Goal: Task Accomplishment & Management: Manage account settings

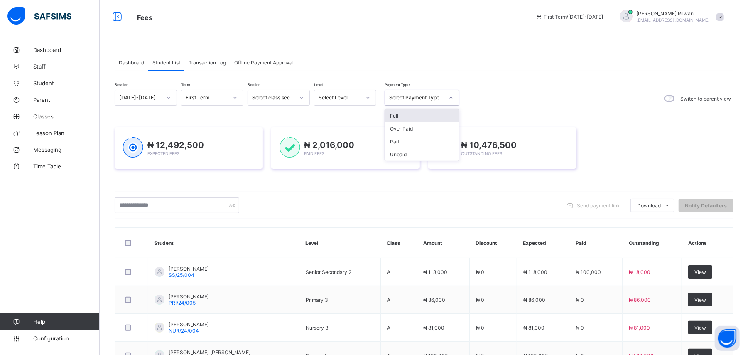
click at [449, 98] on icon at bounding box center [451, 98] width 5 height 8
click at [443, 115] on div "Full" at bounding box center [422, 115] width 74 height 13
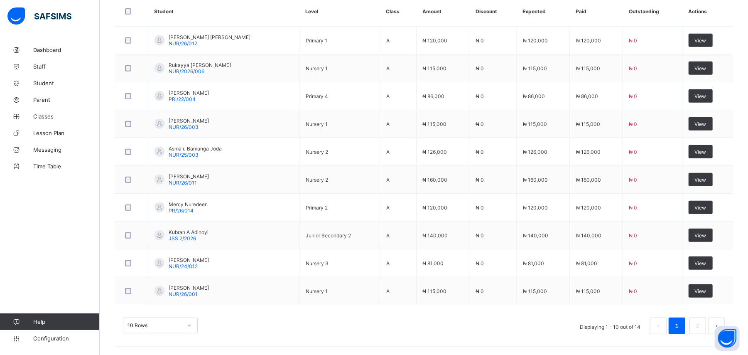
scroll to position [270, 0]
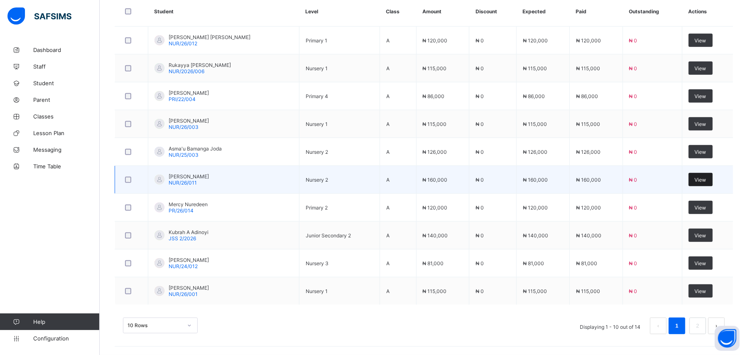
click at [700, 180] on span "View" at bounding box center [701, 180] width 12 height 6
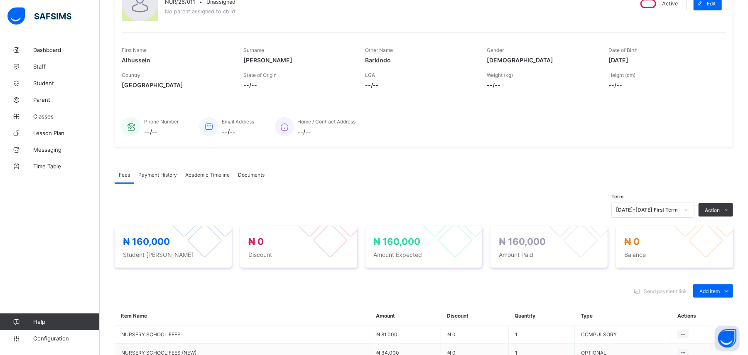
scroll to position [210, 0]
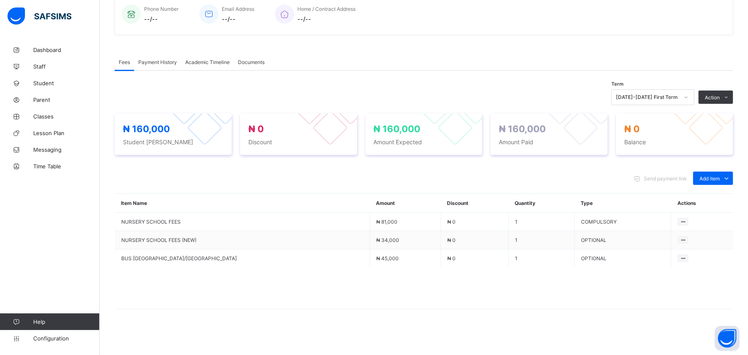
click at [617, 176] on div "Send payment link Add item Optional items Special bill" at bounding box center [424, 178] width 619 height 13
click at [482, 308] on span at bounding box center [424, 288] width 619 height 42
click at [616, 238] on td "OPTIONAL" at bounding box center [623, 240] width 97 height 18
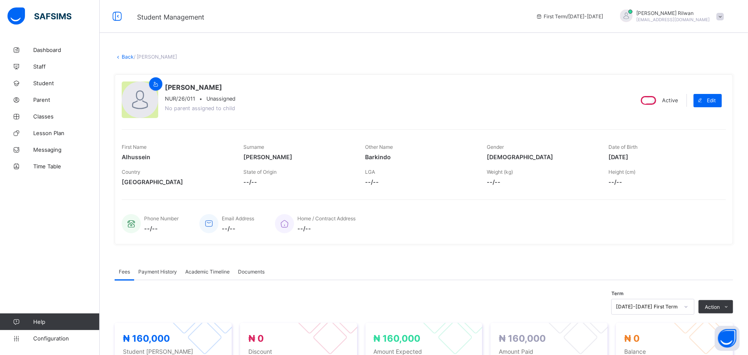
scroll to position [0, 0]
click at [122, 57] on link "Back" at bounding box center [128, 57] width 12 height 6
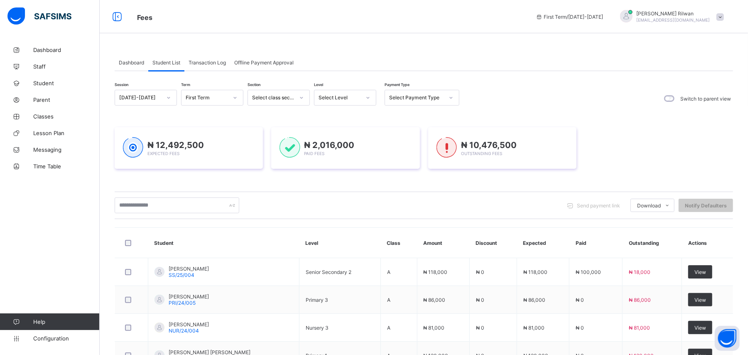
click at [109, 63] on div "Dashboard Student List Transaction Log Offline Payment Approval Student List Mo…" at bounding box center [424, 314] width 649 height 545
click at [450, 98] on icon at bounding box center [451, 98] width 5 height 8
click at [459, 202] on div "Send payment link Download Students Payment Students Payment Status Student Ite…" at bounding box center [424, 205] width 619 height 16
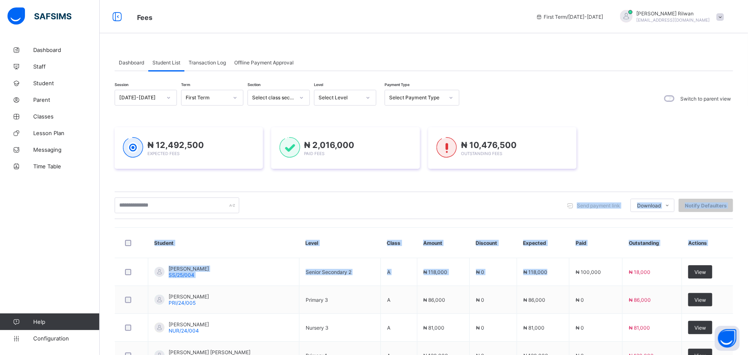
drag, startPoint x: 566, startPoint y: 275, endPoint x: 552, endPoint y: 196, distance: 80.1
click at [552, 196] on div "Session [DATE]-[DATE] Term First Term Section Select class section Level Select…" at bounding box center [424, 332] width 619 height 484
click at [505, 208] on div "Send payment link Download Students Payment Students Payment Status Student Ite…" at bounding box center [424, 205] width 619 height 16
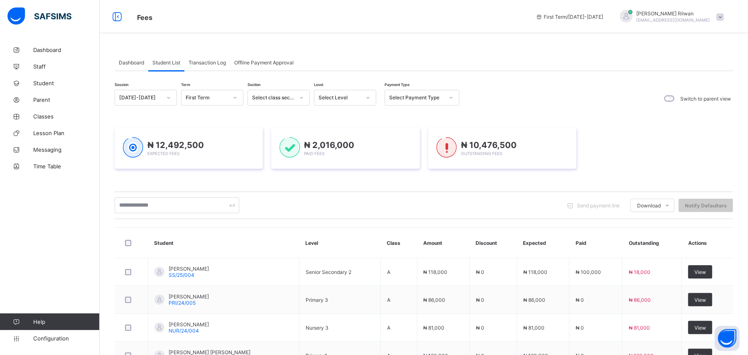
click at [449, 97] on icon at bounding box center [451, 98] width 5 height 8
click at [447, 112] on div "Full" at bounding box center [422, 115] width 74 height 13
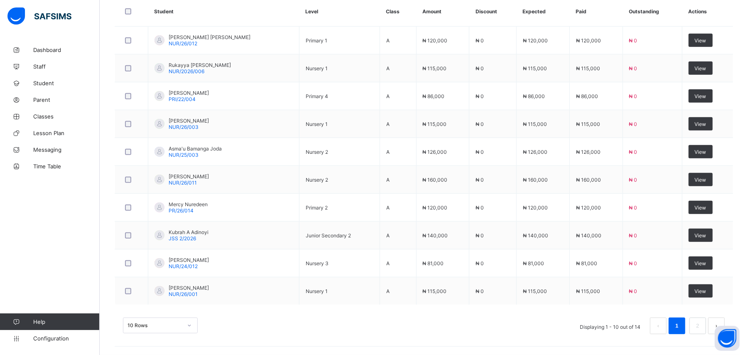
scroll to position [270, 0]
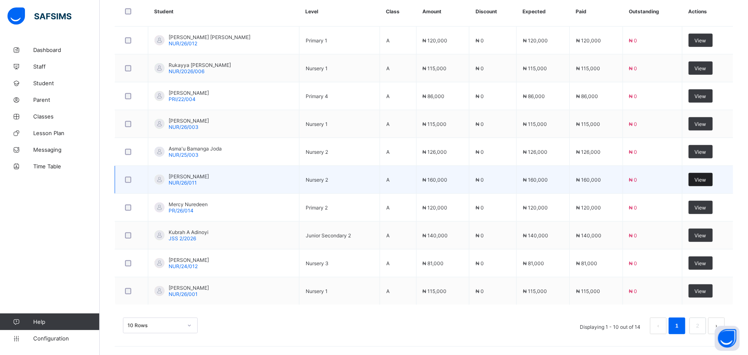
click at [700, 177] on span "View" at bounding box center [701, 180] width 12 height 6
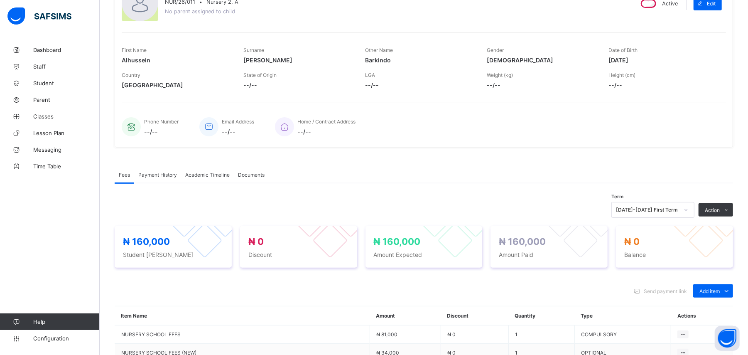
scroll to position [210, 0]
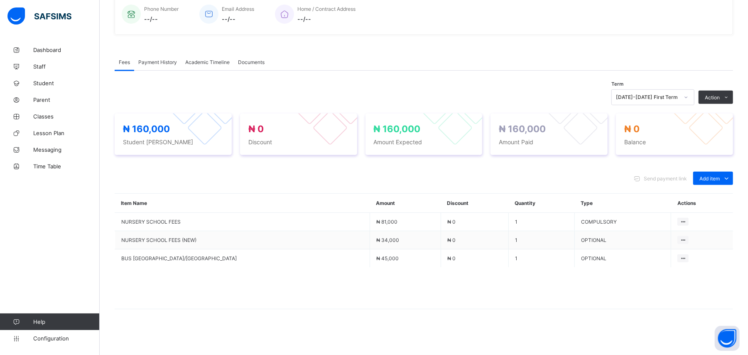
click at [156, 65] on span "Payment History" at bounding box center [157, 62] width 39 height 6
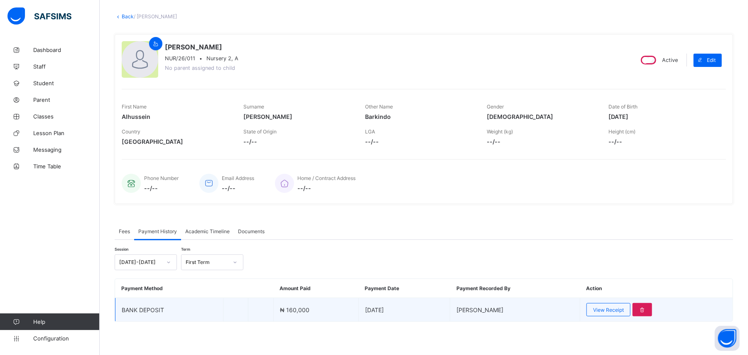
click at [610, 317] on td "View Receipt" at bounding box center [656, 310] width 153 height 24
click at [610, 307] on span "View Receipt" at bounding box center [608, 310] width 31 height 6
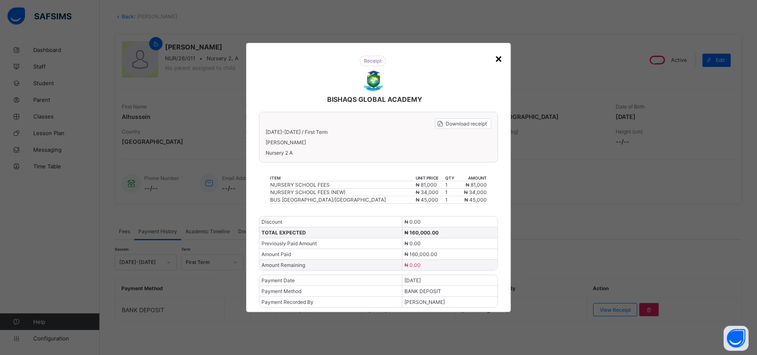
click at [497, 55] on div "×" at bounding box center [499, 58] width 8 height 14
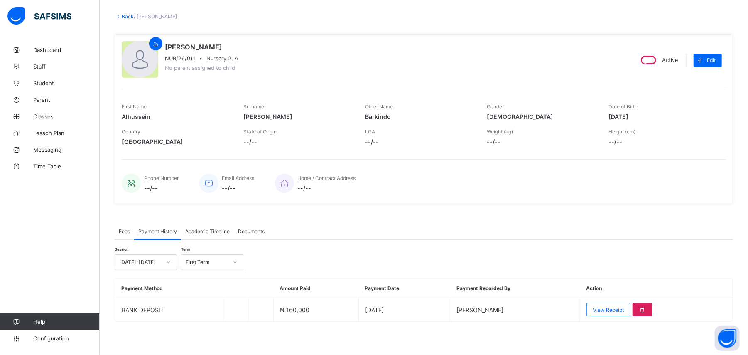
click at [127, 12] on div "× Delete Document This action would delete the document with name: from the sys…" at bounding box center [424, 178] width 649 height 354
click at [117, 19] on icon at bounding box center [118, 16] width 7 height 6
click at [125, 18] on link "Back" at bounding box center [128, 16] width 12 height 6
